Goal: Information Seeking & Learning: Learn about a topic

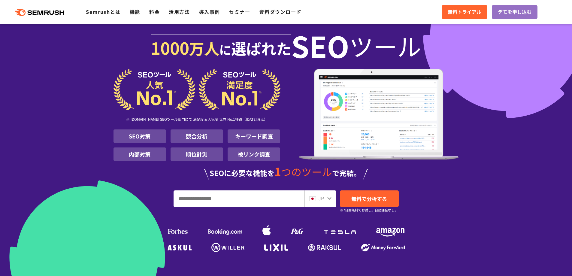
scroll to position [30, 0]
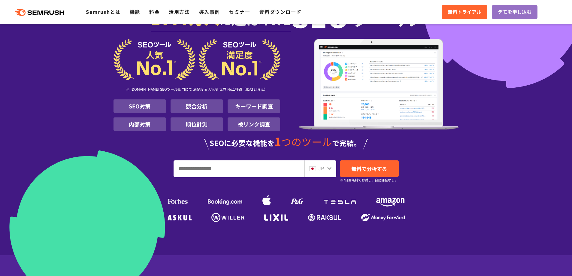
click at [262, 171] on input "URL、キーワードを入力してください" at bounding box center [239, 169] width 130 height 16
click at [226, 158] on div "[DATE] 万人 に 選ばれた SEO ツール ※ [DOMAIN_NAME] SEOツール部門にて 満足度＆人気度 世界 No.1獲得（[DATE]時点）…" at bounding box center [286, 112] width 345 height 224
click at [192, 154] on div "[DATE] 万人 に 選ばれた SEO ツール ※ [DOMAIN_NAME] SEOツール部門にて 満足度＆人気度 世界 No.1獲得（[DATE]時点）…" at bounding box center [286, 112] width 345 height 224
click at [236, 141] on div "SEOに必要な機能を 1 つのツール で完結。" at bounding box center [286, 143] width 345 height 14
click at [205, 125] on li "順位計測" at bounding box center [197, 124] width 53 height 14
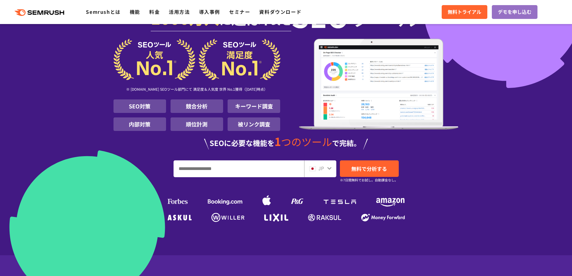
click at [256, 172] on input "URL、キーワードを入力してください" at bounding box center [239, 169] width 130 height 16
type input "**********"
click at [373, 162] on link "無料で分析する" at bounding box center [369, 168] width 59 height 17
